Goal: Information Seeking & Learning: Learn about a topic

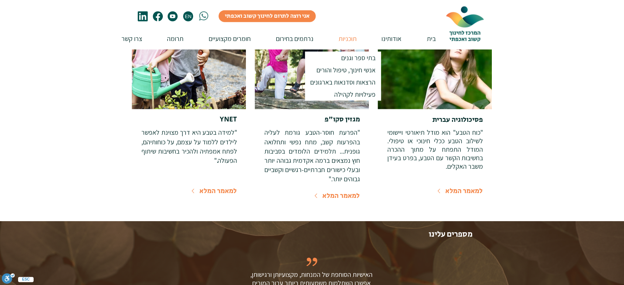
click at [347, 42] on p "תוכניות" at bounding box center [347, 38] width 25 height 21
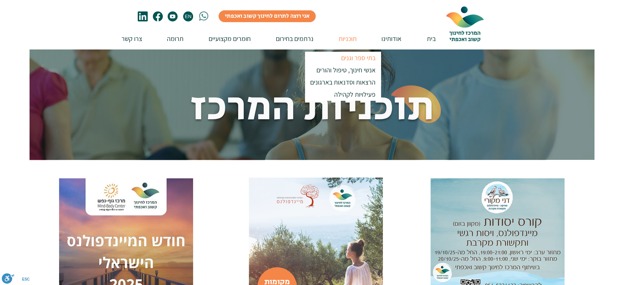
click at [369, 57] on p "בתי ספר וגנים" at bounding box center [358, 58] width 41 height 12
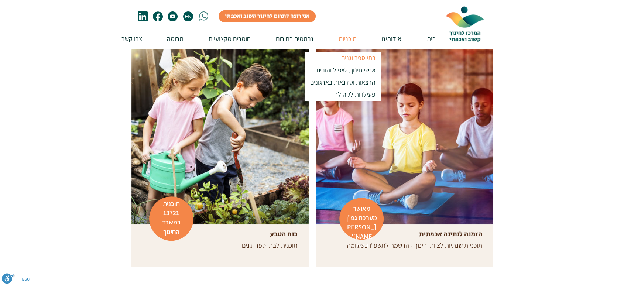
scroll to position [180, 0]
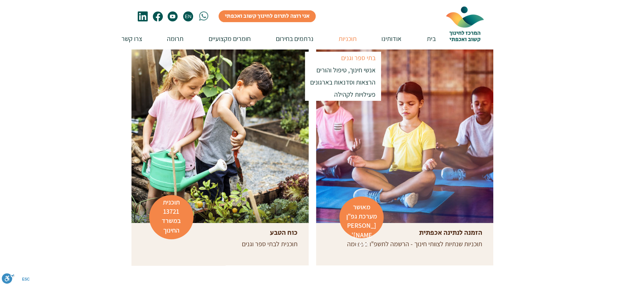
click at [546, 152] on div at bounding box center [312, 157] width 624 height 228
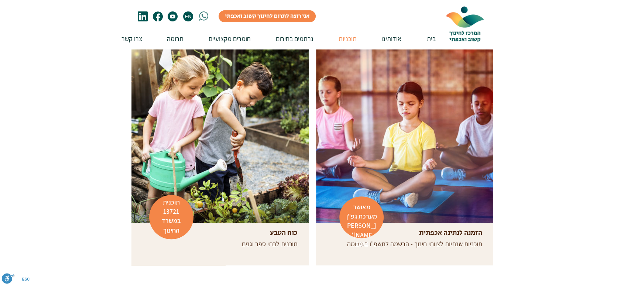
drag, startPoint x: 500, startPoint y: 3, endPoint x: 102, endPoint y: 170, distance: 431.3
click at [102, 170] on div at bounding box center [312, 157] width 624 height 228
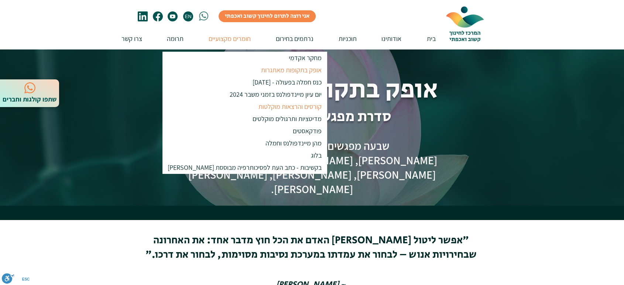
click at [273, 106] on p "קורסים והרצאות מוקלטות" at bounding box center [290, 106] width 70 height 12
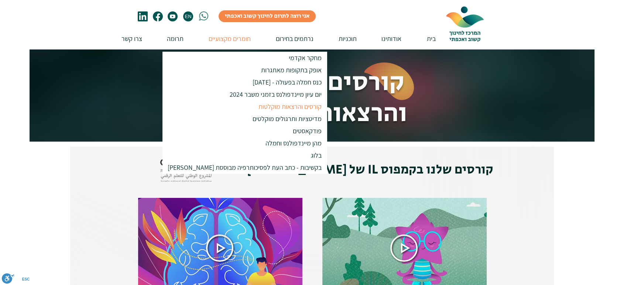
click at [249, 118] on p "מדיטציות ותרגולים מוקלטים" at bounding box center [287, 119] width 76 height 12
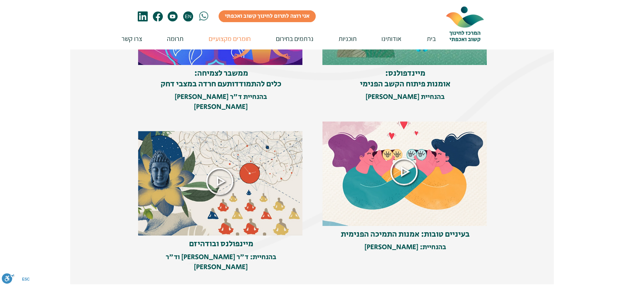
scroll to position [244, 0]
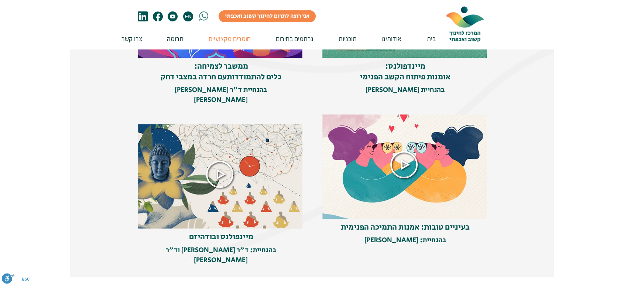
click at [218, 168] on icon at bounding box center [219, 174] width 27 height 27
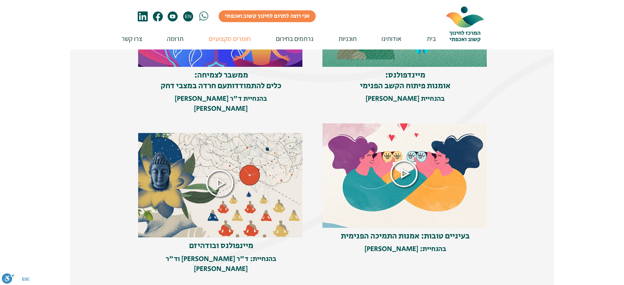
scroll to position [234, 0]
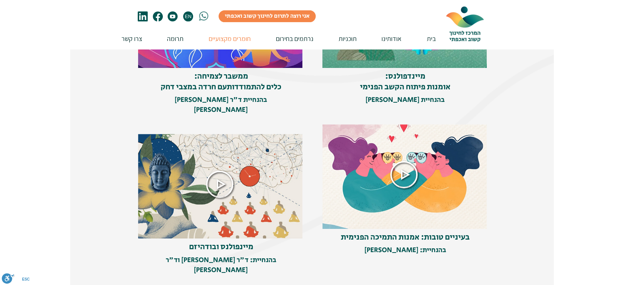
click at [408, 182] on icon at bounding box center [403, 174] width 27 height 27
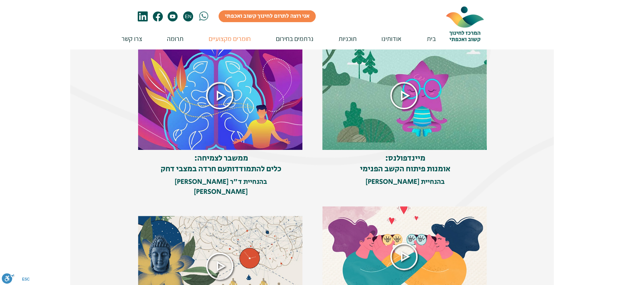
scroll to position [152, 0]
click at [410, 100] on icon at bounding box center [403, 95] width 27 height 27
click at [207, 100] on icon at bounding box center [219, 96] width 27 height 27
click at [247, 250] on img at bounding box center [220, 266] width 165 height 109
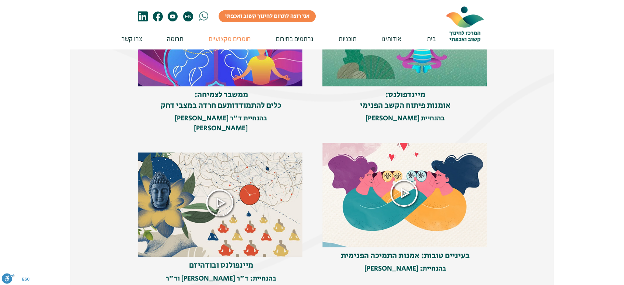
scroll to position [215, 0]
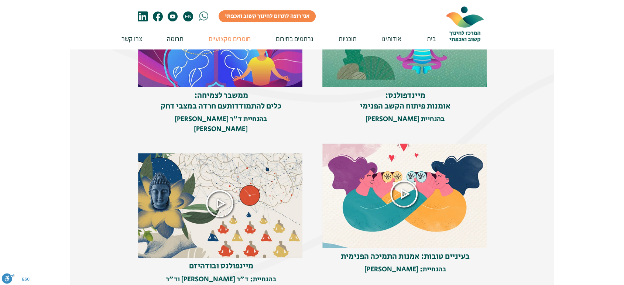
click at [507, 133] on img at bounding box center [312, 109] width 484 height 356
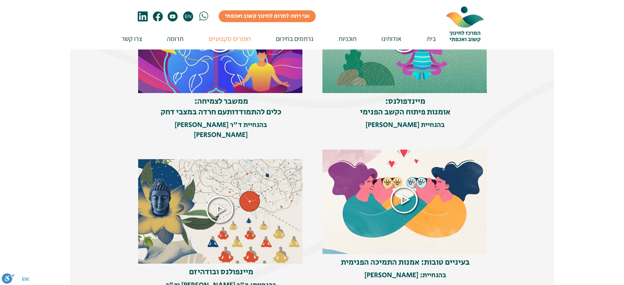
scroll to position [209, 0]
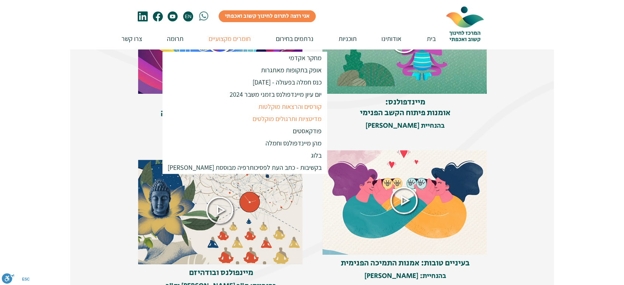
click at [251, 118] on p "מדיטציות ותרגולים מוקלטים" at bounding box center [287, 119] width 76 height 12
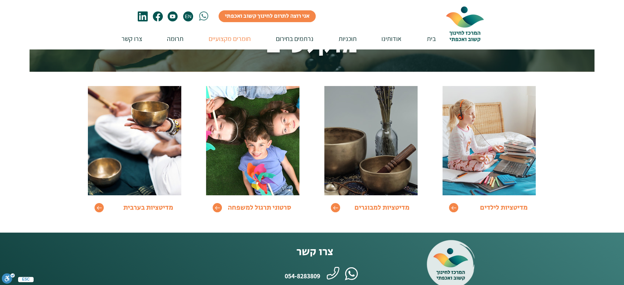
scroll to position [62, 0]
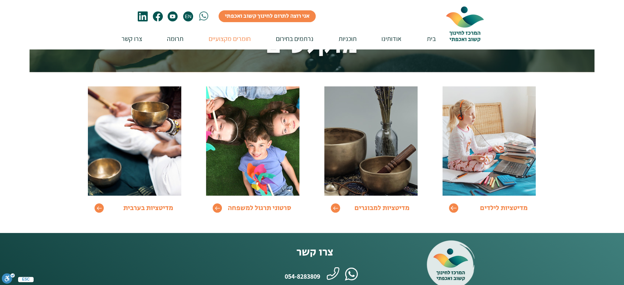
click at [452, 206] on icon "Go to" at bounding box center [454, 208] width 6 height 4
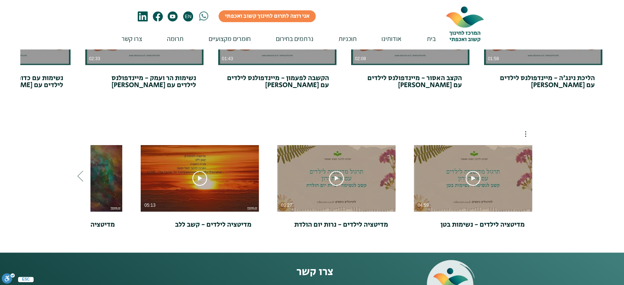
scroll to position [212, 0]
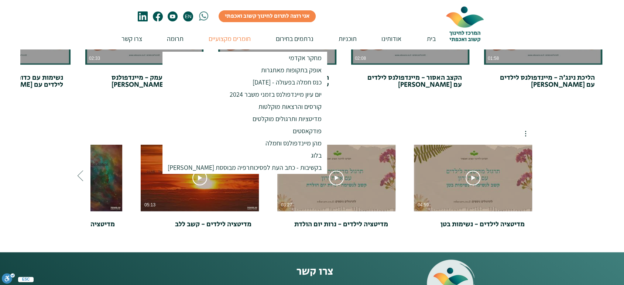
click at [233, 40] on p "חומרים מקצועיים" at bounding box center [229, 38] width 49 height 21
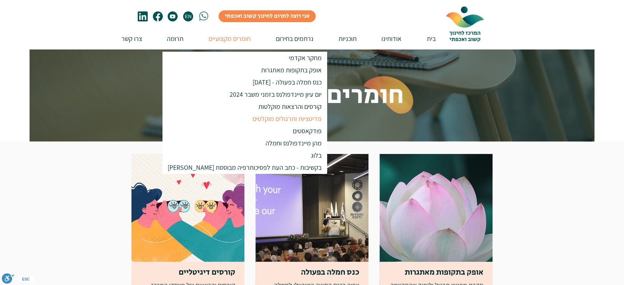
click at [256, 118] on p "מדיטציות ותרגולים מוקלטים" at bounding box center [287, 119] width 76 height 12
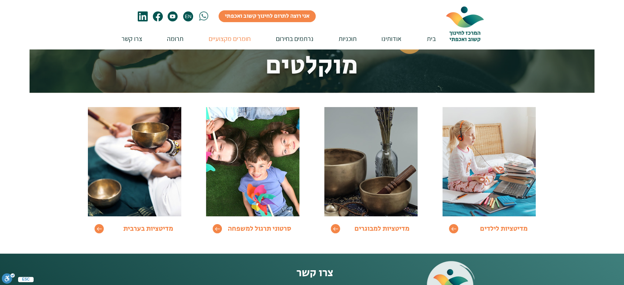
scroll to position [41, 0]
